Goal: Task Accomplishment & Management: Complete application form

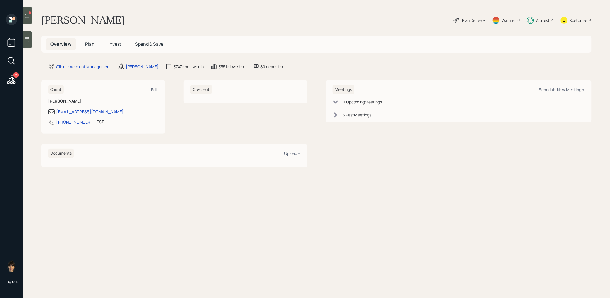
click at [89, 44] on span "Plan" at bounding box center [89, 44] width 9 height 6
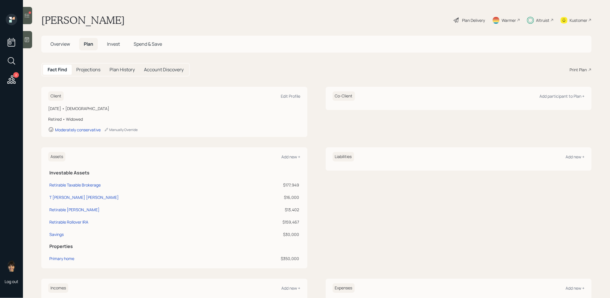
click at [114, 45] on span "Invest" at bounding box center [113, 44] width 13 height 6
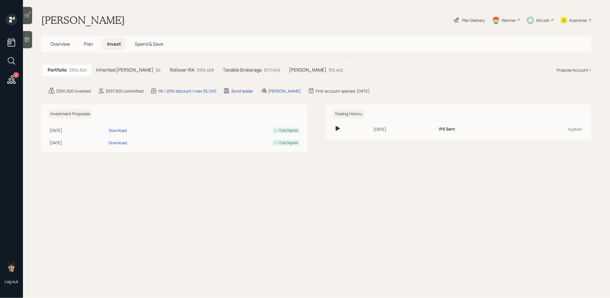
click at [234, 70] on h5 "Taxable Brokerage" at bounding box center [242, 69] width 39 height 5
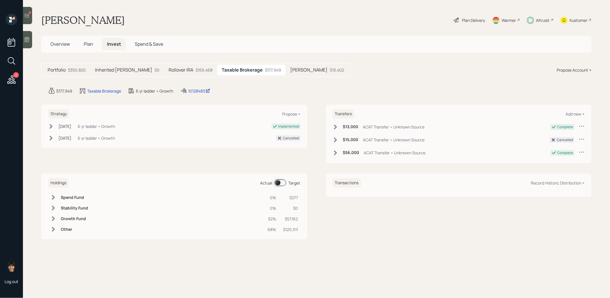
click at [278, 179] on span at bounding box center [281, 182] width 12 height 7
click at [280, 179] on span at bounding box center [281, 182] width 12 height 7
click at [87, 43] on span "Plan" at bounding box center [88, 44] width 9 height 6
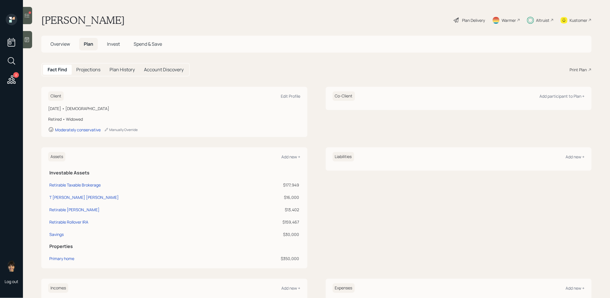
scroll to position [10, 0]
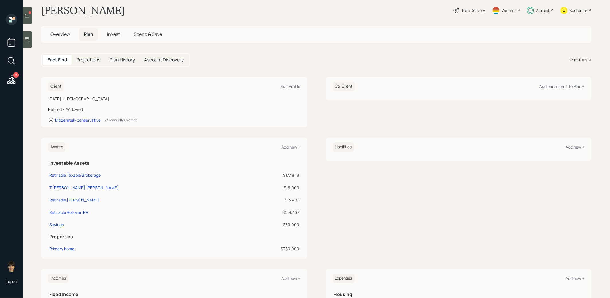
click at [116, 34] on span "Invest" at bounding box center [113, 34] width 13 height 6
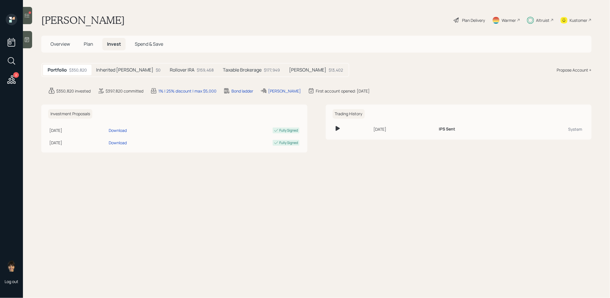
click at [230, 69] on h5 "Taxable Brokerage" at bounding box center [242, 69] width 39 height 5
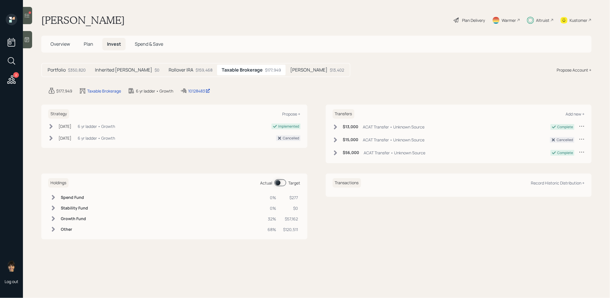
click at [86, 43] on span "Plan" at bounding box center [88, 44] width 9 height 6
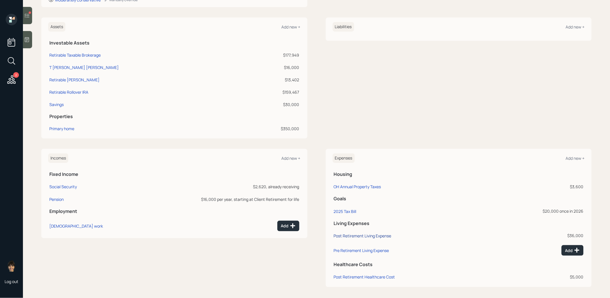
scroll to position [131, 0]
click at [376, 233] on div "Post Retirement Living Expense" at bounding box center [363, 234] width 58 height 5
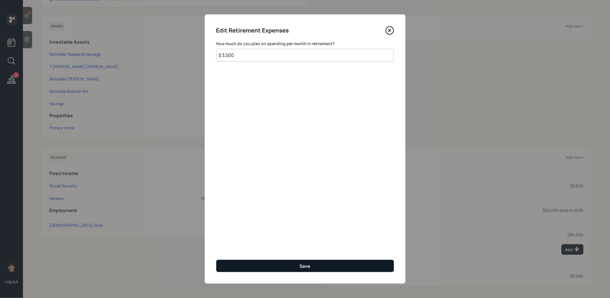
type input "$ 3,500"
click at [269, 266] on button "Save" at bounding box center [305, 265] width 178 height 12
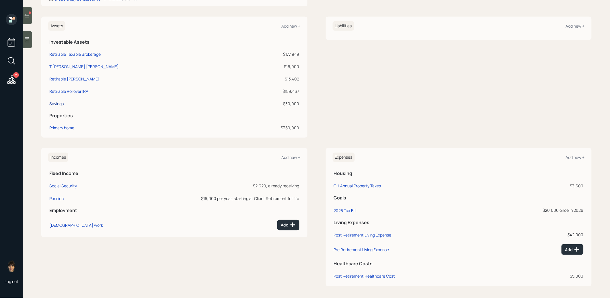
click at [53, 104] on div "Savings" at bounding box center [56, 103] width 14 height 6
select select "emergency_fund"
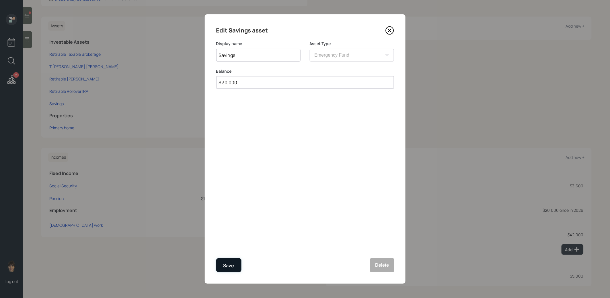
click at [233, 262] on div "Save" at bounding box center [229, 265] width 11 height 8
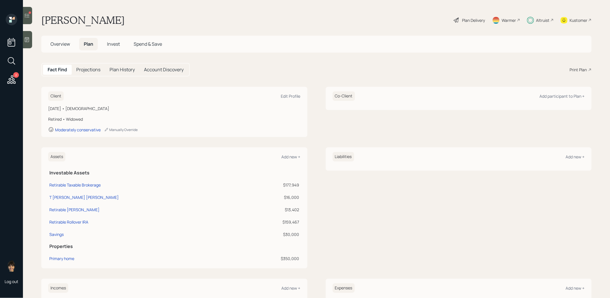
click at [117, 43] on span "Invest" at bounding box center [113, 44] width 13 height 6
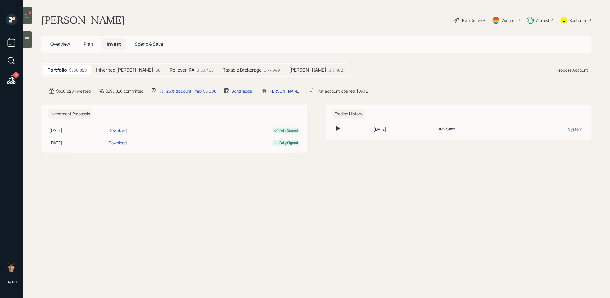
click at [223, 72] on h5 "Taxable Brokerage" at bounding box center [242, 69] width 39 height 5
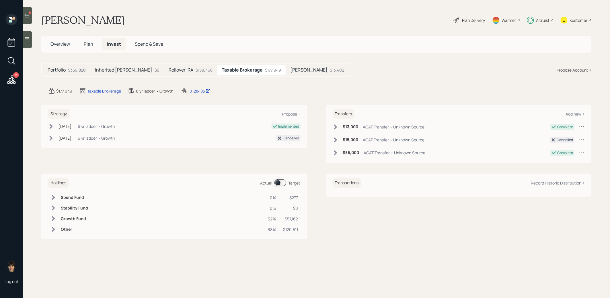
click at [275, 179] on label at bounding box center [280, 182] width 11 height 7
click at [280, 182] on span at bounding box center [281, 182] width 12 height 7
click at [90, 42] on span "Plan" at bounding box center [88, 44] width 9 height 6
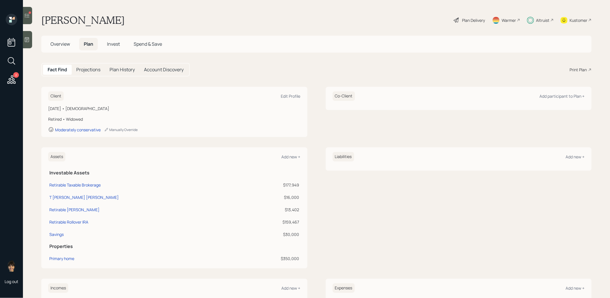
click at [474, 18] on div "Plan Delivery" at bounding box center [473, 20] width 23 height 6
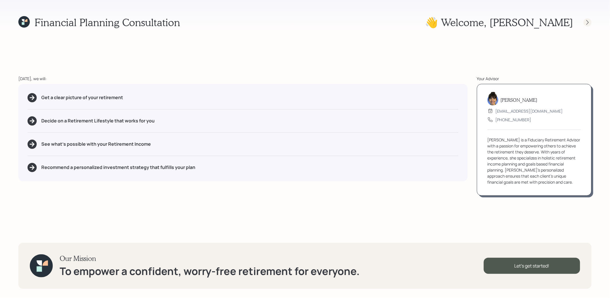
click at [590, 22] on icon at bounding box center [588, 23] width 6 height 6
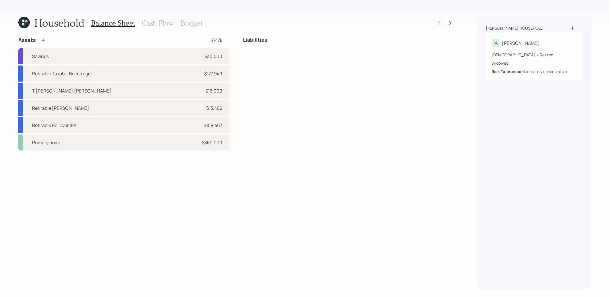
click at [198, 22] on h3 "Budget" at bounding box center [192, 23] width 22 height 8
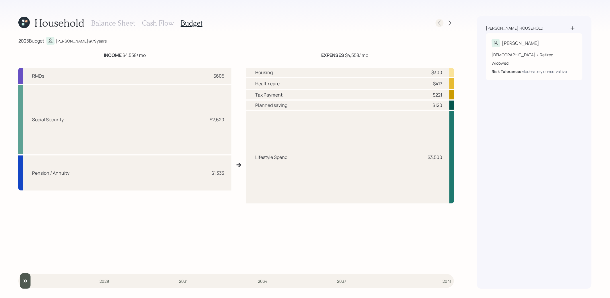
click at [441, 20] on icon at bounding box center [440, 23] width 6 height 6
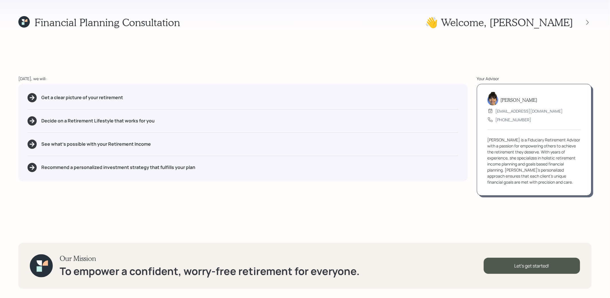
click at [25, 21] on icon at bounding box center [23, 21] width 11 height 11
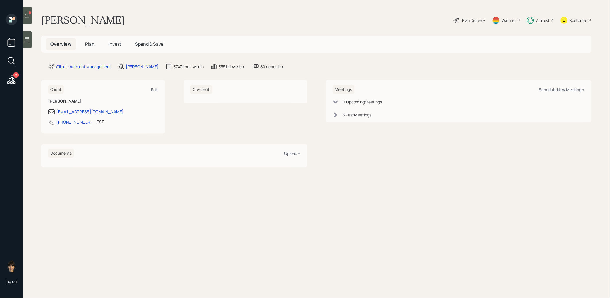
click at [87, 42] on span "Plan" at bounding box center [89, 44] width 9 height 6
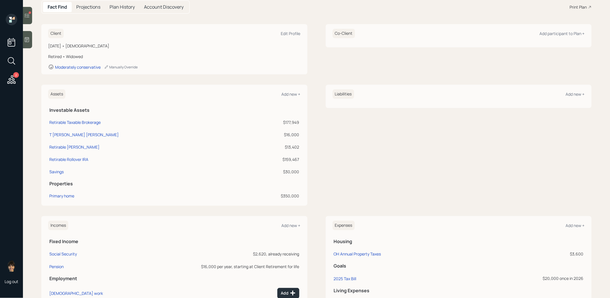
scroll to position [131, 0]
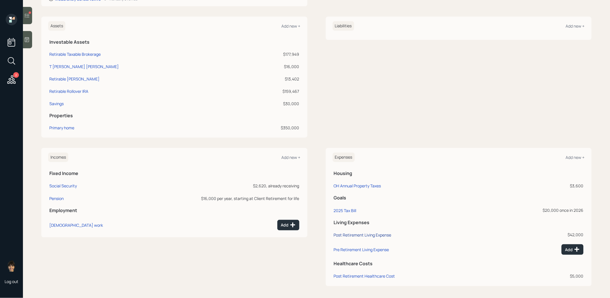
click at [347, 233] on div "Post Retirement Living Expense" at bounding box center [363, 234] width 58 height 5
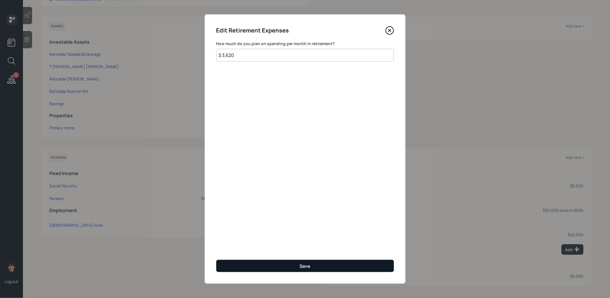
type input "$ 3,620"
click at [255, 265] on button "Save" at bounding box center [305, 265] width 178 height 12
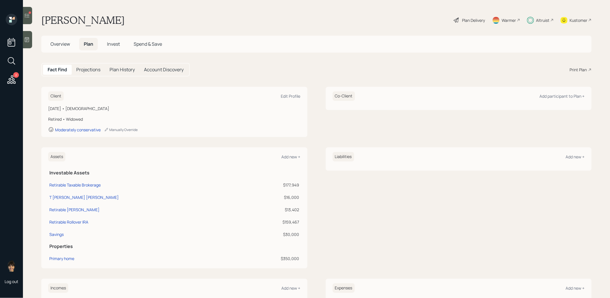
click at [114, 44] on span "Invest" at bounding box center [113, 44] width 13 height 6
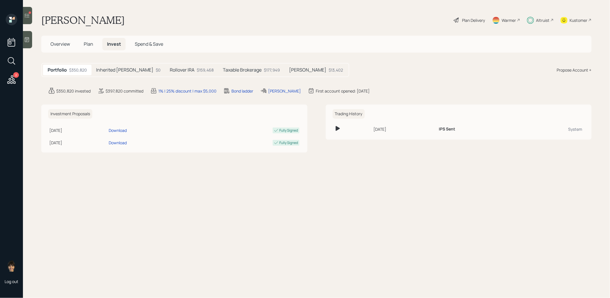
click at [235, 69] on h5 "Taxable Brokerage" at bounding box center [242, 69] width 39 height 5
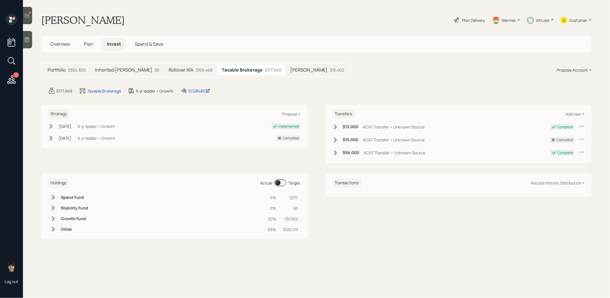
click at [278, 179] on span at bounding box center [281, 182] width 12 height 7
click at [88, 42] on span "Plan" at bounding box center [88, 44] width 9 height 6
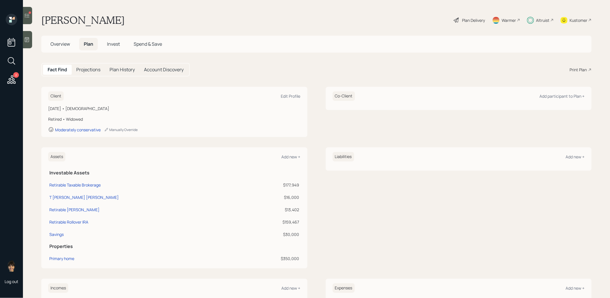
click at [459, 19] on icon at bounding box center [456, 20] width 7 height 7
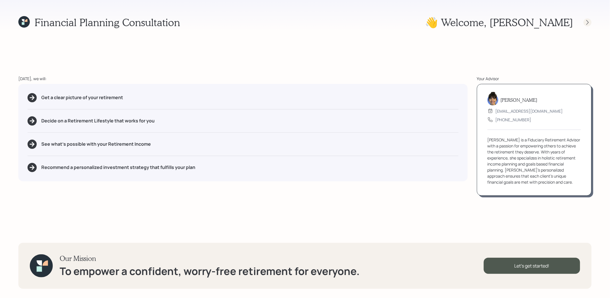
click at [588, 22] on icon at bounding box center [588, 23] width 6 height 6
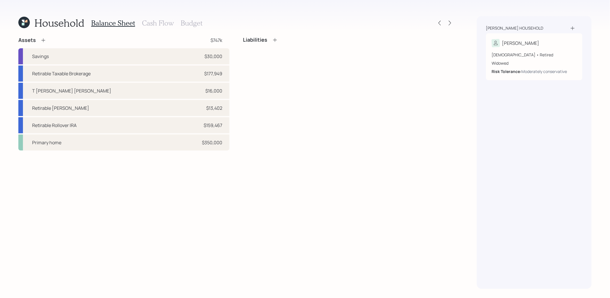
click at [149, 23] on h3 "Cash Flow" at bounding box center [158, 23] width 32 height 8
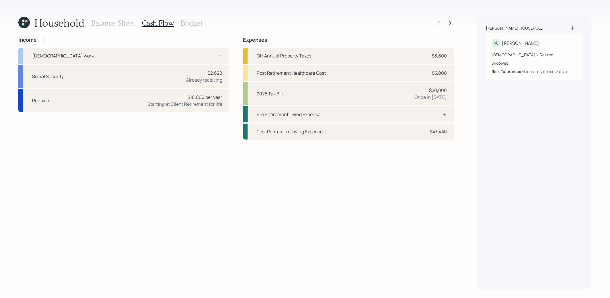
click at [190, 22] on h3 "Budget" at bounding box center [192, 23] width 22 height 8
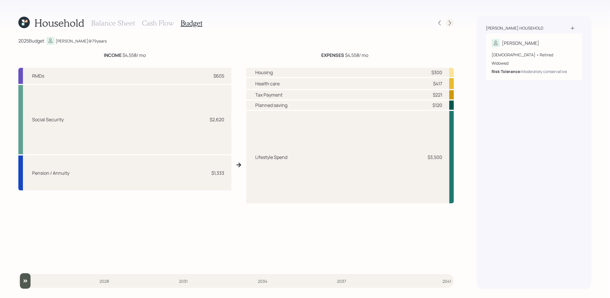
click at [450, 20] on icon at bounding box center [450, 23] width 6 height 6
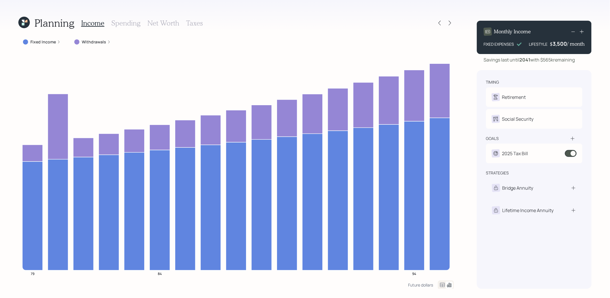
click at [23, 24] on icon at bounding box center [23, 24] width 3 height 3
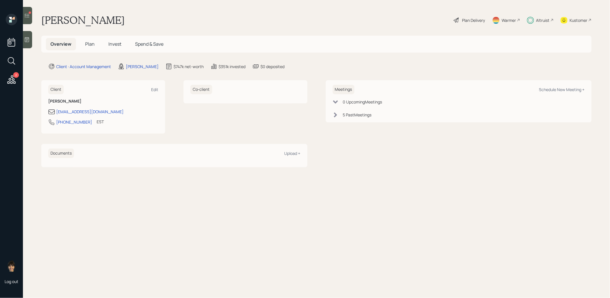
click at [114, 43] on span "Invest" at bounding box center [114, 44] width 13 height 6
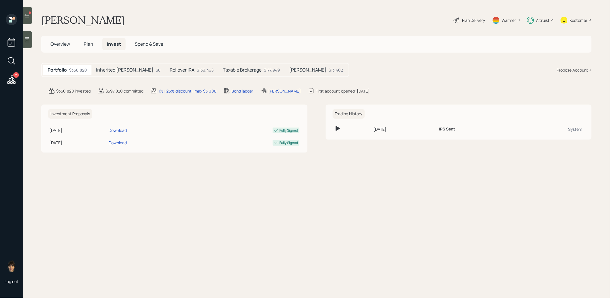
click at [88, 44] on span "Plan" at bounding box center [88, 44] width 9 height 6
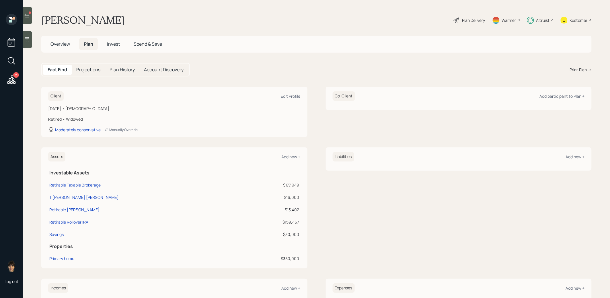
click at [27, 14] on icon at bounding box center [27, 16] width 6 height 6
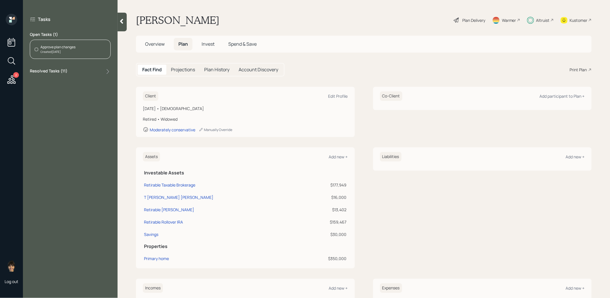
click at [63, 48] on div "Approve plan changes" at bounding box center [57, 46] width 35 height 5
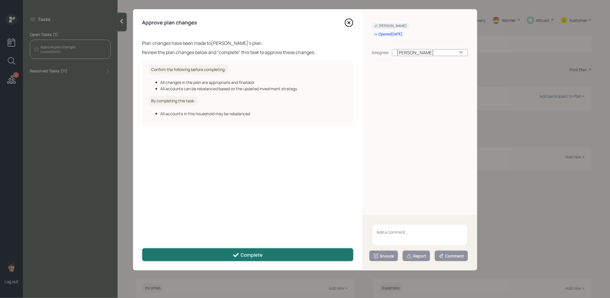
click at [227, 254] on button "Complete" at bounding box center [247, 254] width 211 height 13
